Goal: Transaction & Acquisition: Purchase product/service

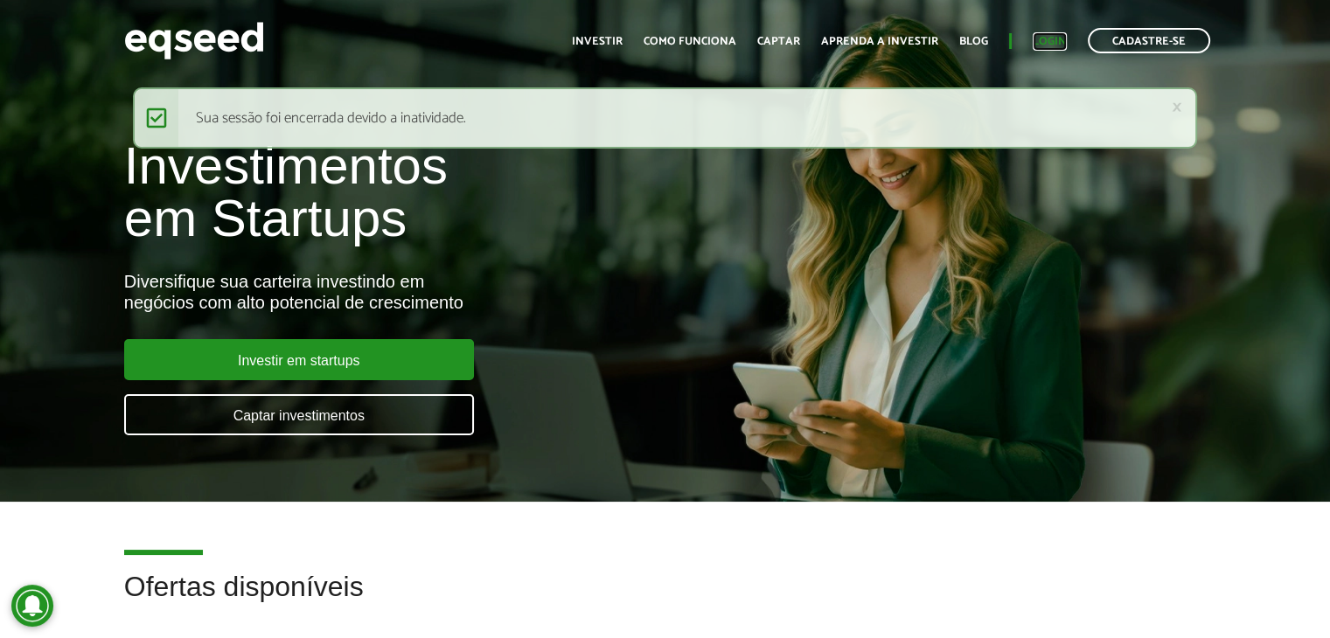
click at [1036, 40] on link "Login" at bounding box center [1050, 41] width 34 height 11
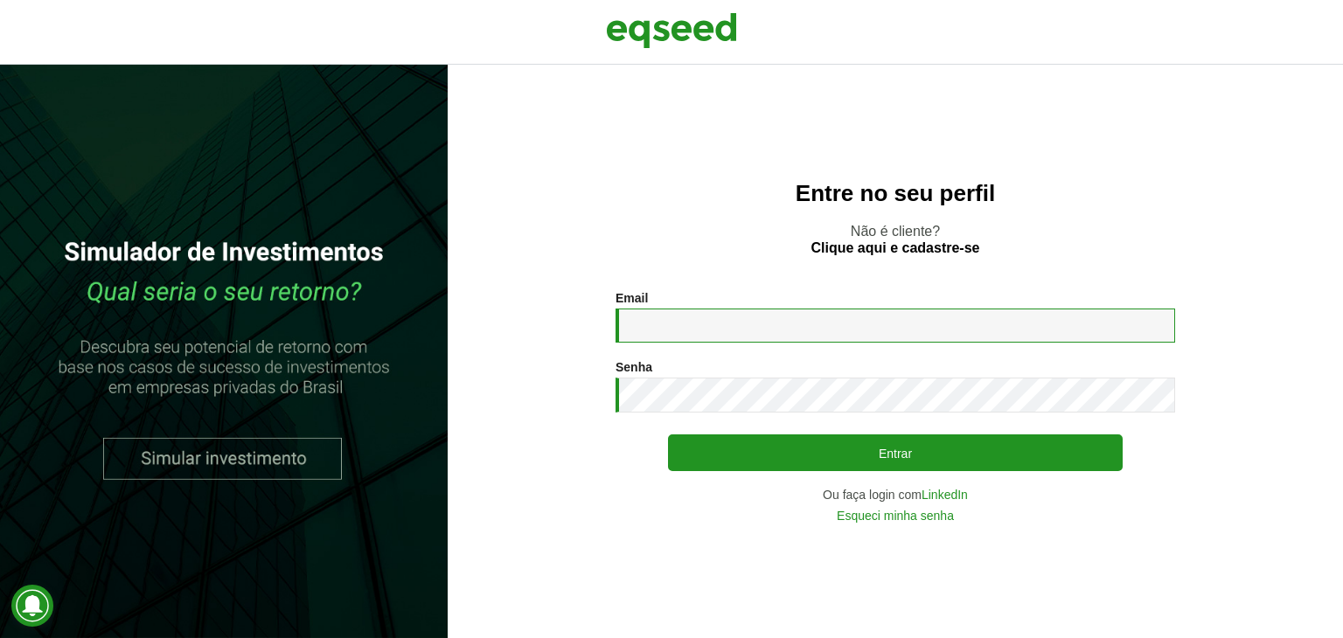
click at [1011, 331] on input "Email *" at bounding box center [896, 326] width 560 height 34
type input "**********"
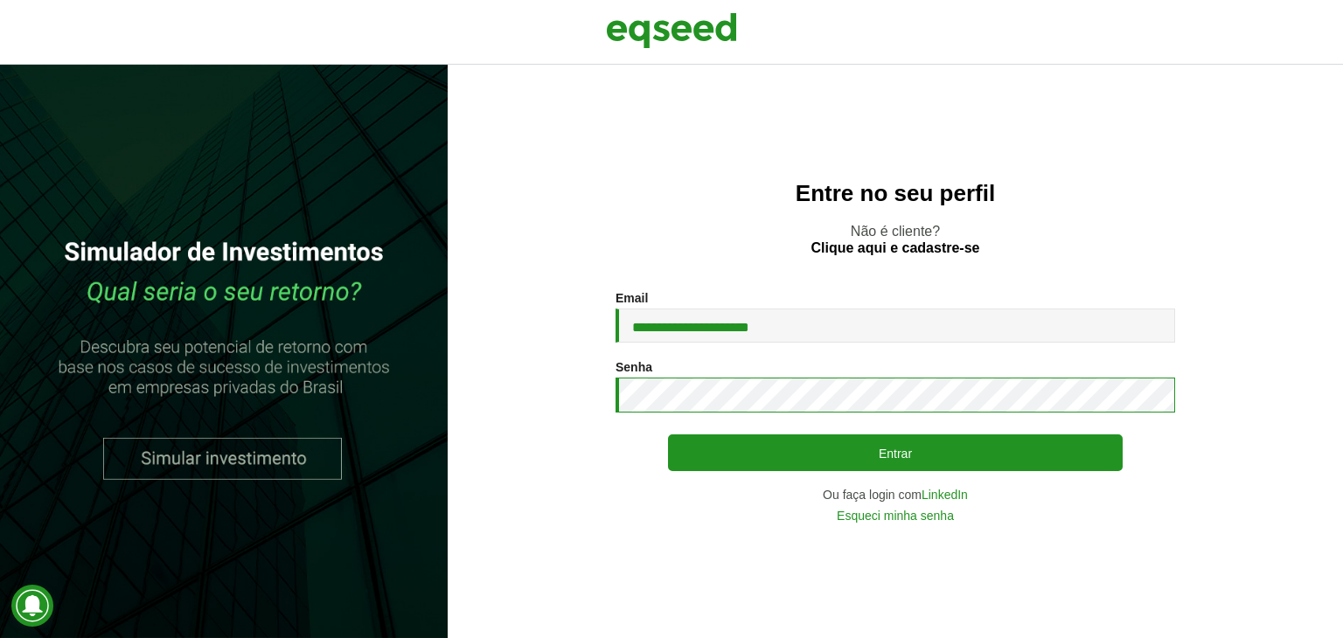
click at [668, 435] on button "Entrar" at bounding box center [895, 453] width 455 height 37
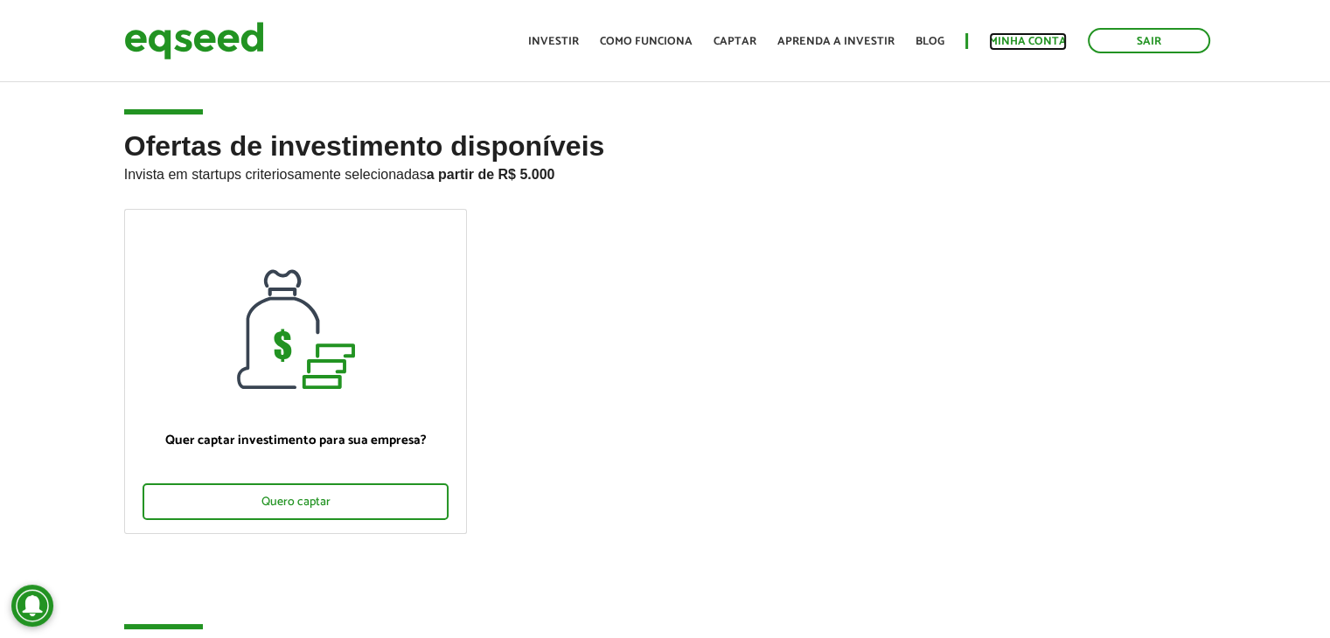
click at [1028, 36] on link "Minha conta" at bounding box center [1028, 41] width 78 height 11
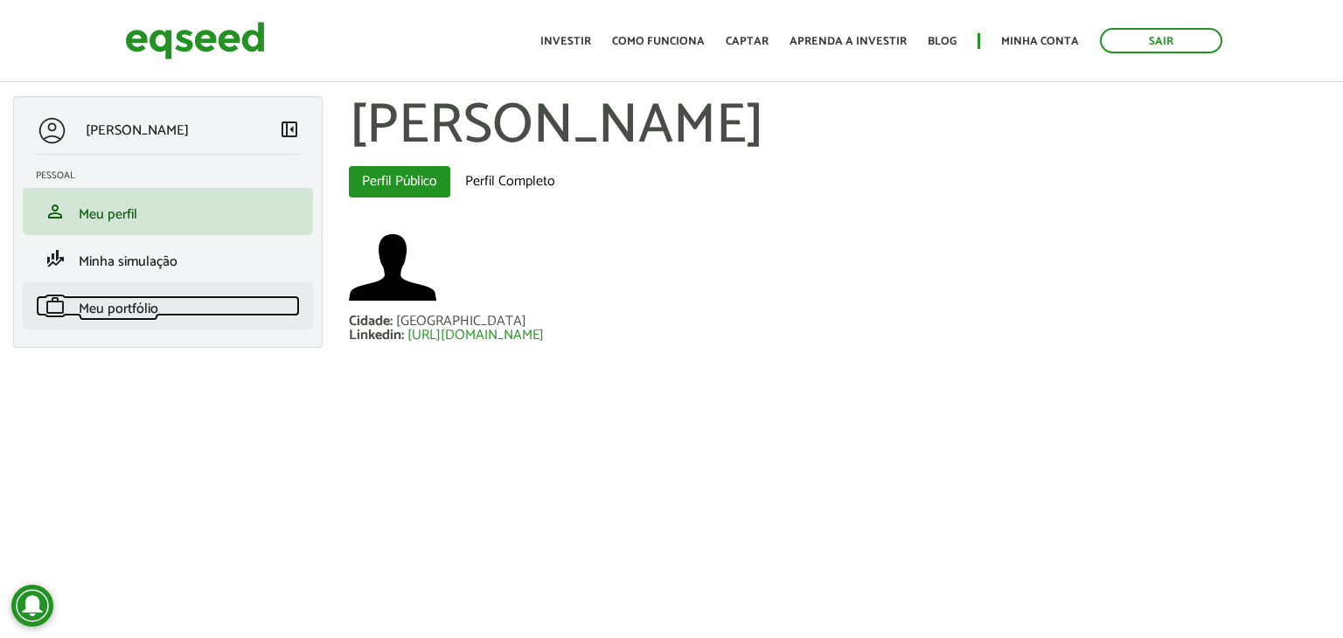
click at [122, 302] on span "Meu portfólio" at bounding box center [119, 309] width 80 height 24
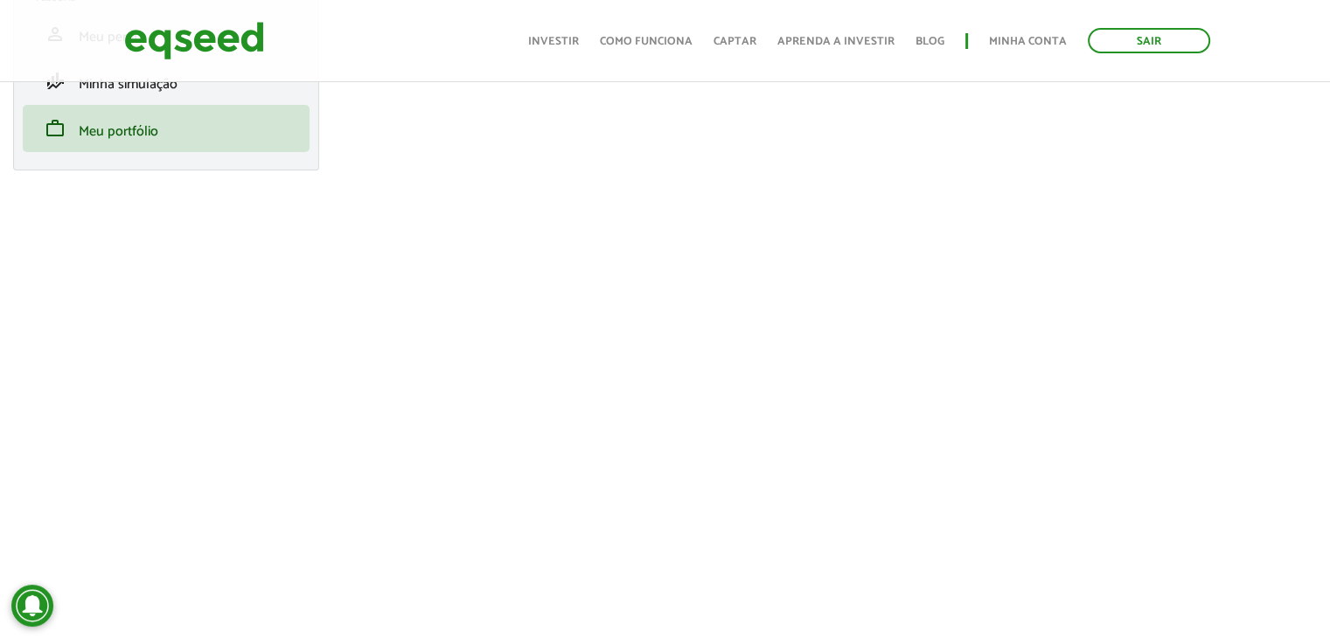
scroll to position [175, 0]
